Goal: Transaction & Acquisition: Purchase product/service

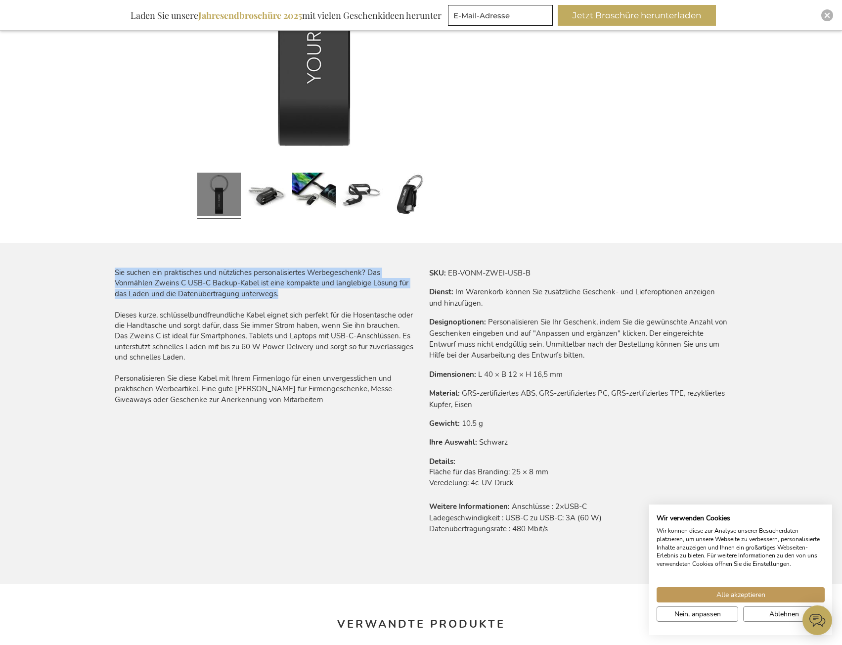
drag, startPoint x: 106, startPoint y: 270, endPoint x: 342, endPoint y: 289, distance: 237.0
click at [342, 289] on div "Mein Warenkorb Mein Warenkorb Schließen Sie haben keine Artikel in Ihrem Warenk…" at bounding box center [421, 596] width 842 height 1922
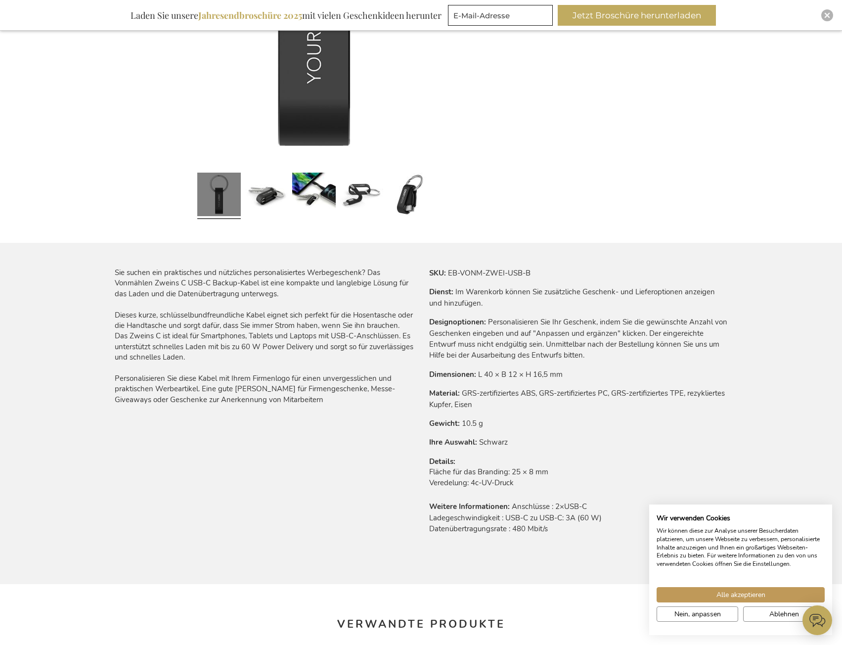
click at [71, 331] on div "Mein Warenkorb Mein Warenkorb Schließen Sie haben keine Artikel in Ihrem Warenk…" at bounding box center [421, 596] width 842 height 1922
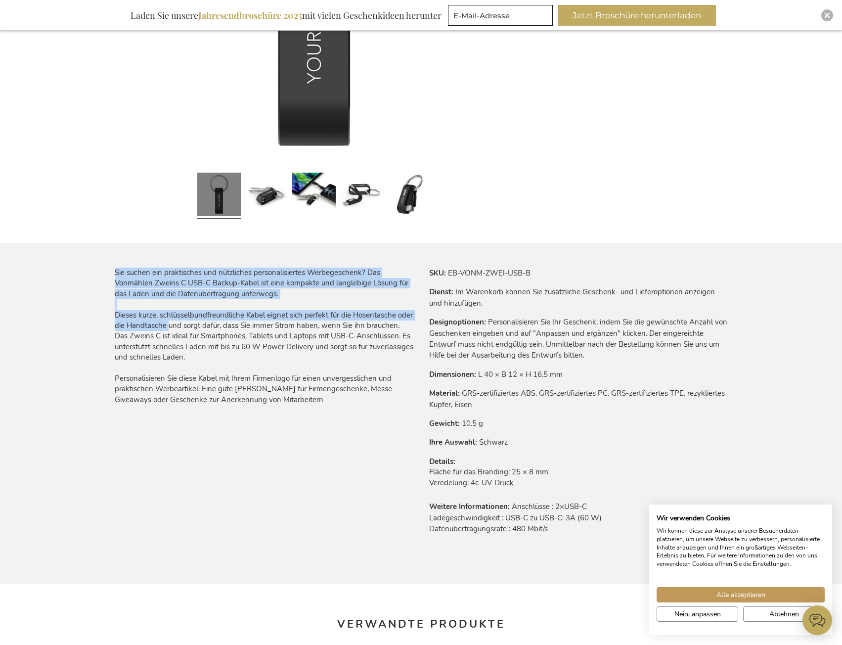
drag, startPoint x: 98, startPoint y: 313, endPoint x: 182, endPoint y: 321, distance: 83.9
click at [182, 321] on div "Mein Warenkorb Mein Warenkorb Schließen Sie haben keine Artikel in Ihrem Warenk…" at bounding box center [421, 596] width 842 height 1922
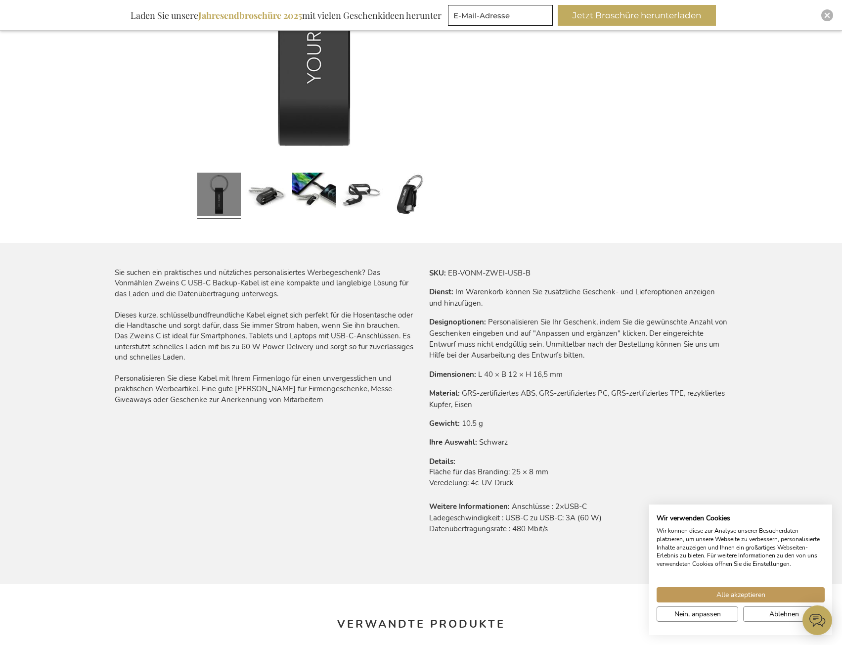
click at [81, 343] on div "Mein Warenkorb Mein Warenkorb Schließen Sie haben keine Artikel in Ihrem Warenk…" at bounding box center [421, 596] width 842 height 1922
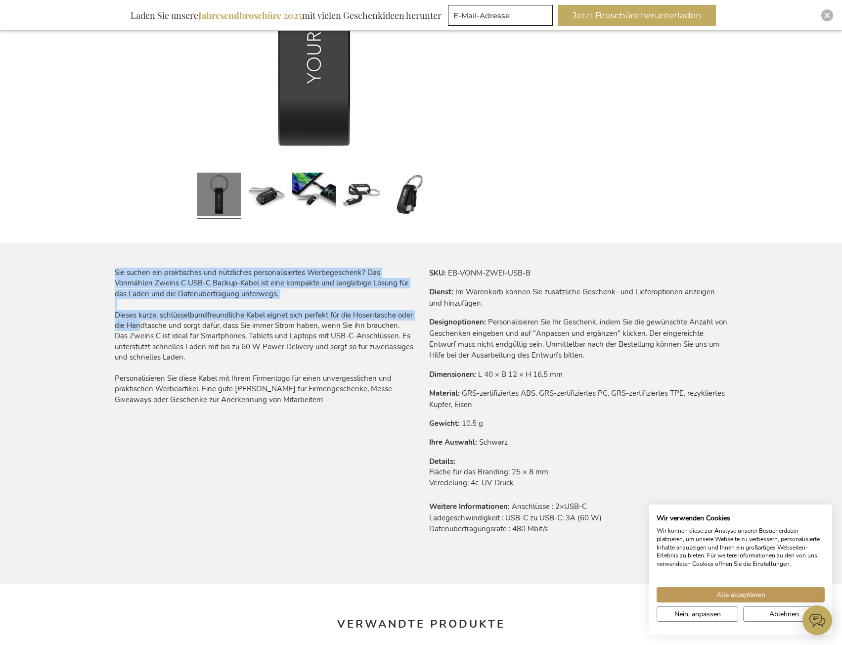
drag, startPoint x: 113, startPoint y: 317, endPoint x: 154, endPoint y: 320, distance: 41.2
click at [154, 320] on main "Zum Ende der Bildgalerie springen Zum Anfang der Bildgalerie springen Vonmählen…" at bounding box center [421, 451] width 629 height 1367
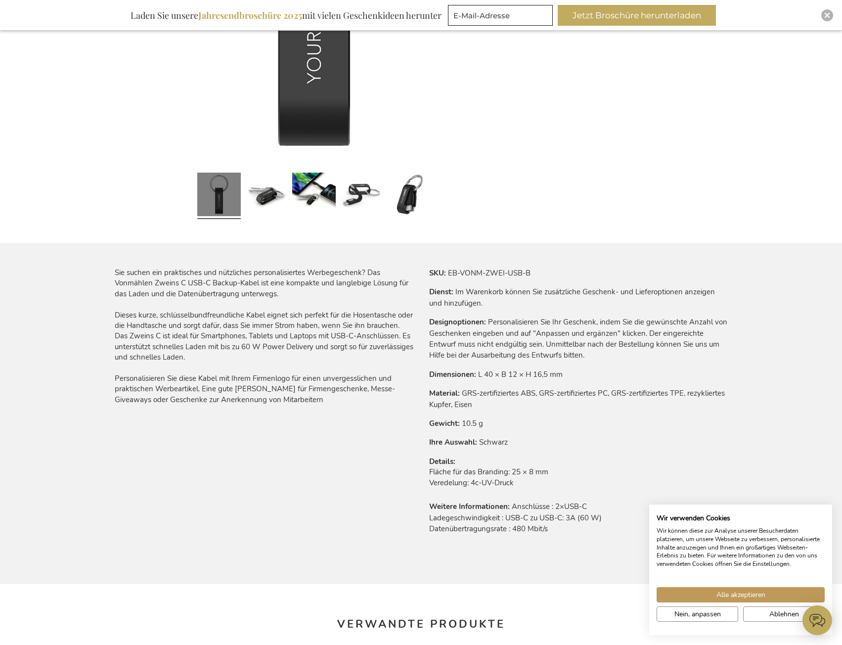
drag, startPoint x: 110, startPoint y: 347, endPoint x: 141, endPoint y: 343, distance: 31.4
click at [121, 347] on main "Zum Ende der Bildgalerie springen Zum Anfang der Bildgalerie springen Vonmählen…" at bounding box center [421, 451] width 629 height 1367
click at [261, 358] on div "Sie suchen ein praktisches und nützliches personalisiertes Werbegeschenk? Das V…" at bounding box center [264, 335] width 299 height 137
drag, startPoint x: 245, startPoint y: 355, endPoint x: 117, endPoint y: 313, distance: 134.7
click at [117, 313] on div "Sie suchen ein praktisches und nützliches personalisiertes Werbegeschenk? Das V…" at bounding box center [264, 335] width 299 height 137
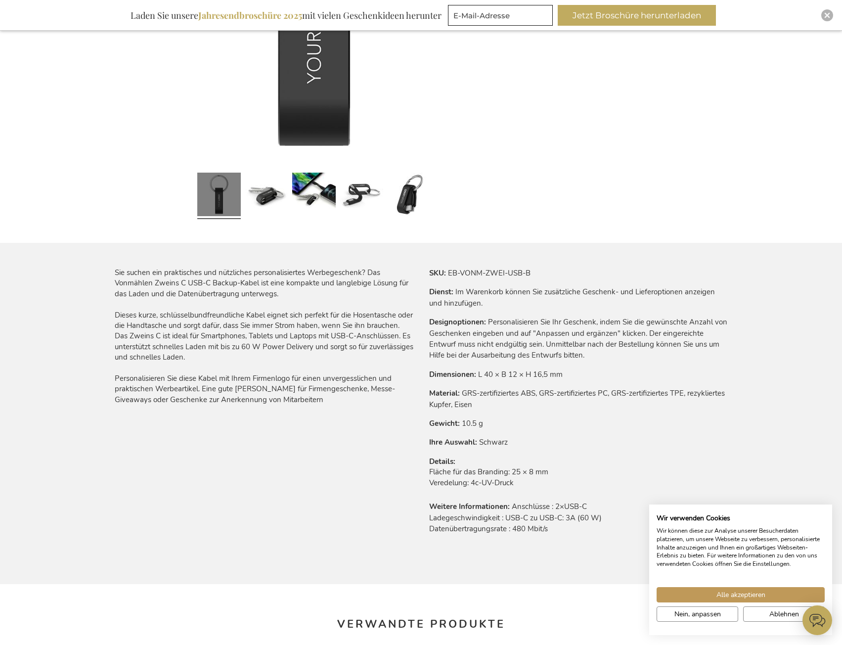
copy div "Dieses kurze, schlüsselbundfreundliche Kabel eignet sich perfekt für die Hosent…"
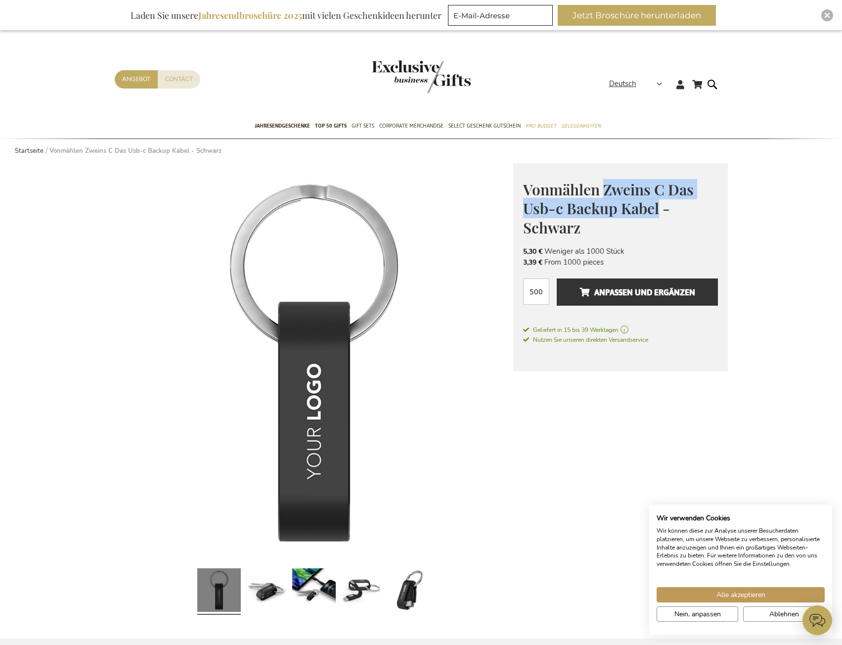
drag, startPoint x: 603, startPoint y: 187, endPoint x: 657, endPoint y: 201, distance: 55.7
click at [657, 201] on span "Vonmählen Zweins C Das Usb-c Backup Kabel - Schwarz" at bounding box center [608, 208] width 171 height 58
copy span "Zweins C Das Usb-c Backup Kabel"
